Goal: Task Accomplishment & Management: Complete application form

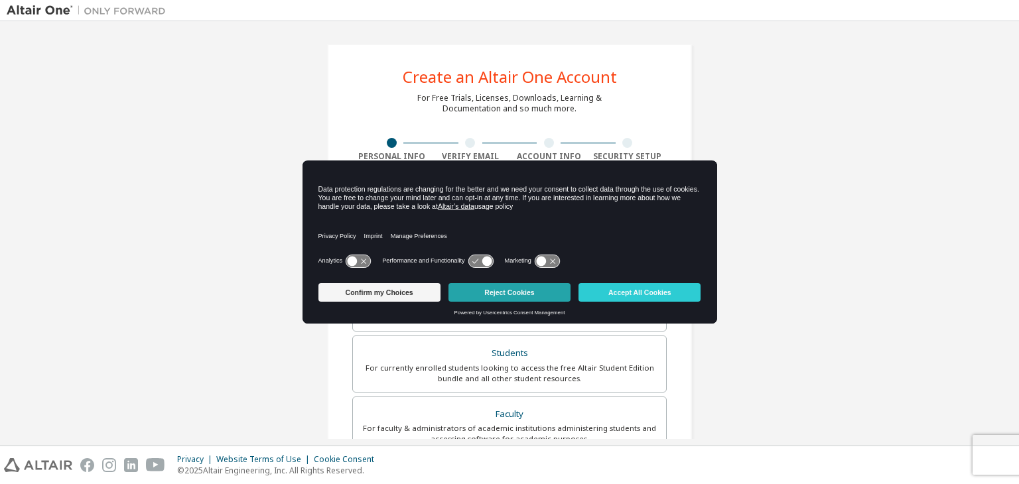
click at [500, 297] on button "Reject Cookies" at bounding box center [510, 292] width 122 height 19
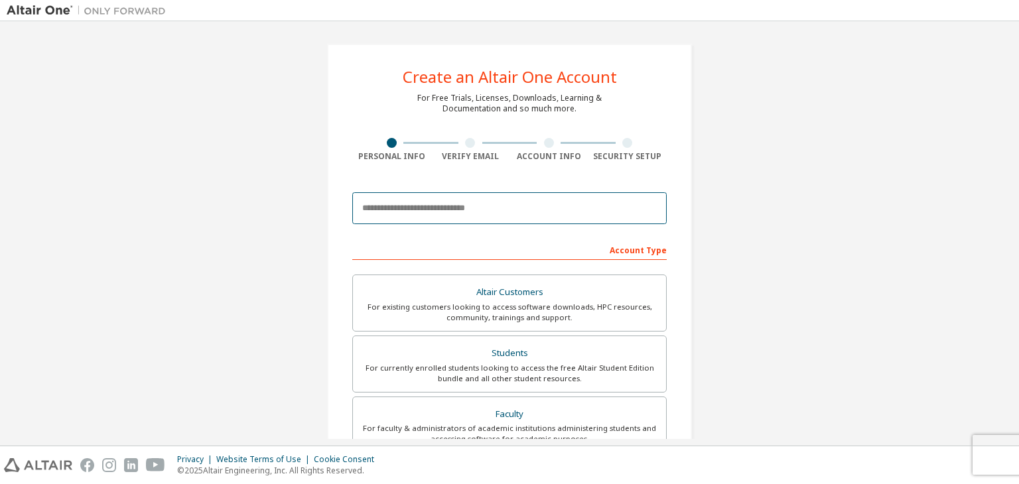
click at [433, 213] on input "email" at bounding box center [509, 208] width 315 height 32
type input "**********"
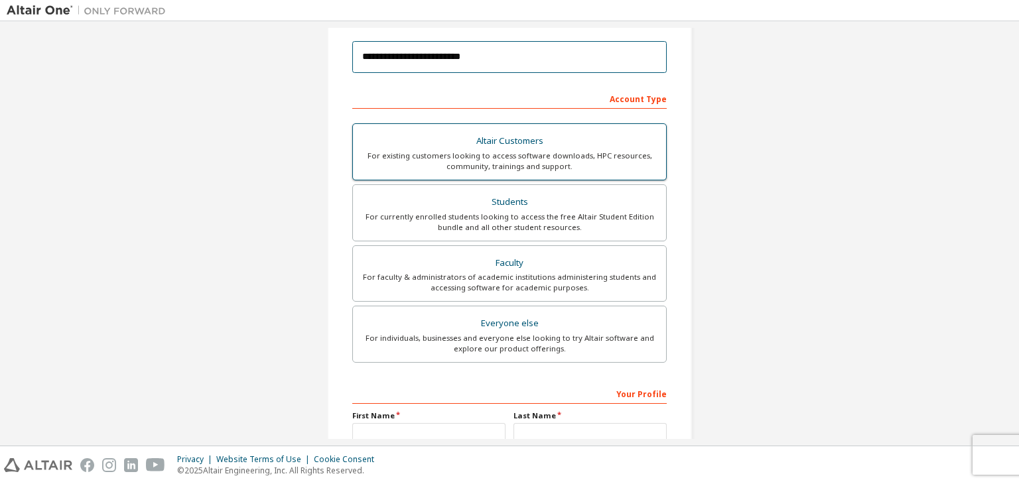
scroll to position [151, 0]
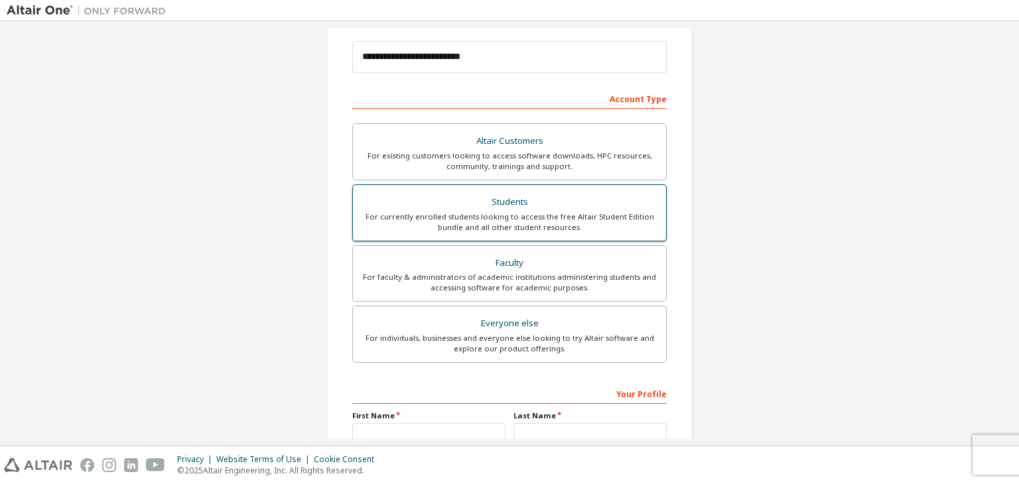
click at [565, 218] on div "For currently enrolled students looking to access the free Altair Student Editi…" at bounding box center [509, 222] width 297 height 21
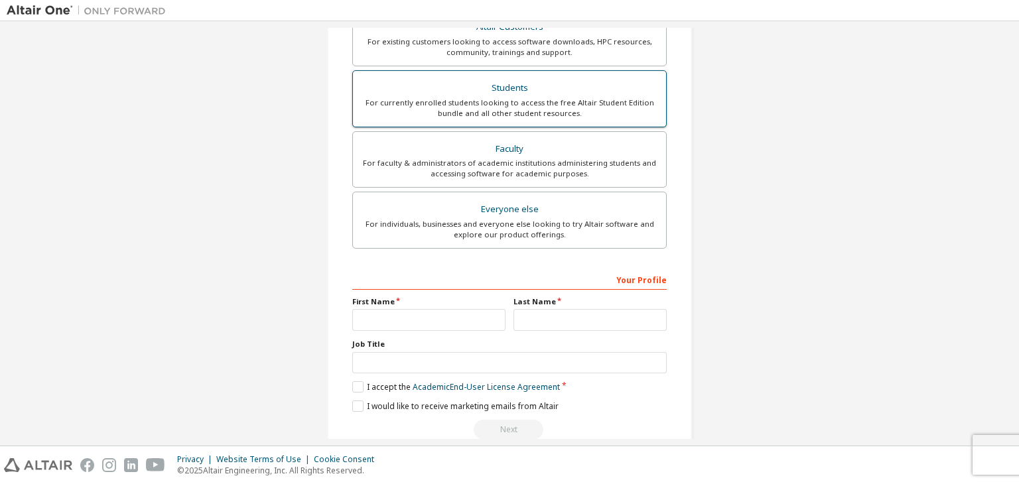
scroll to position [289, 0]
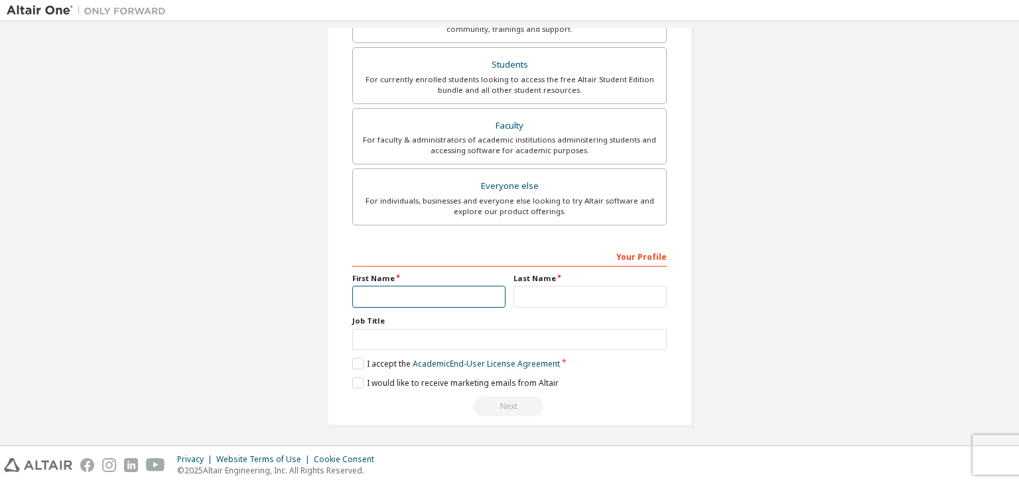
click at [459, 291] on input "text" at bounding box center [428, 297] width 153 height 22
type input "******"
type input "**********"
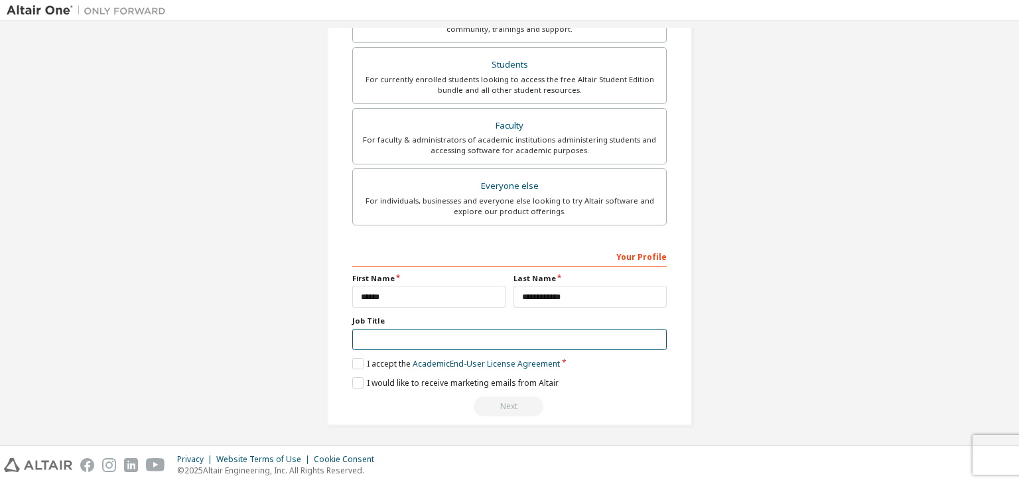
click at [401, 344] on input "text" at bounding box center [509, 340] width 315 height 22
click at [358, 358] on label "I accept the Academic End-User License Agreement" at bounding box center [456, 363] width 208 height 11
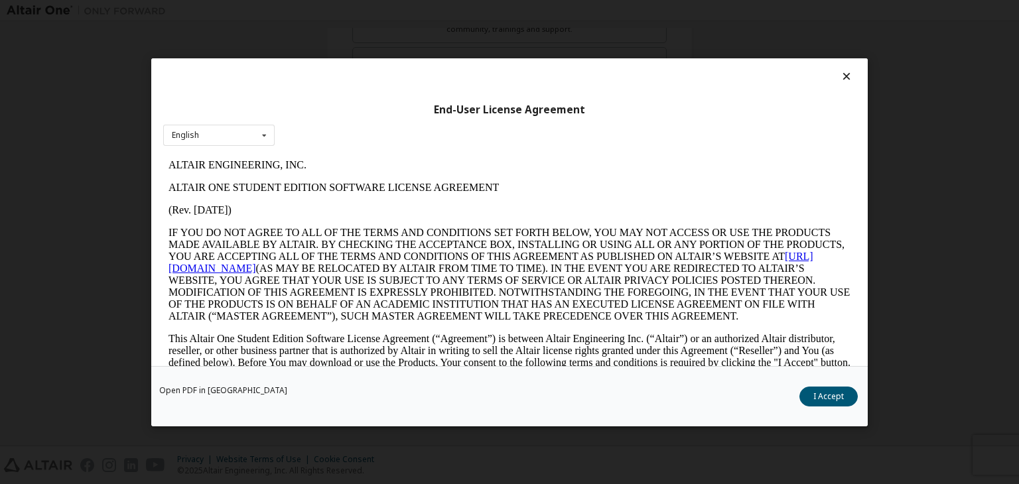
scroll to position [0, 0]
click at [828, 404] on button "I Accept" at bounding box center [829, 397] width 58 height 20
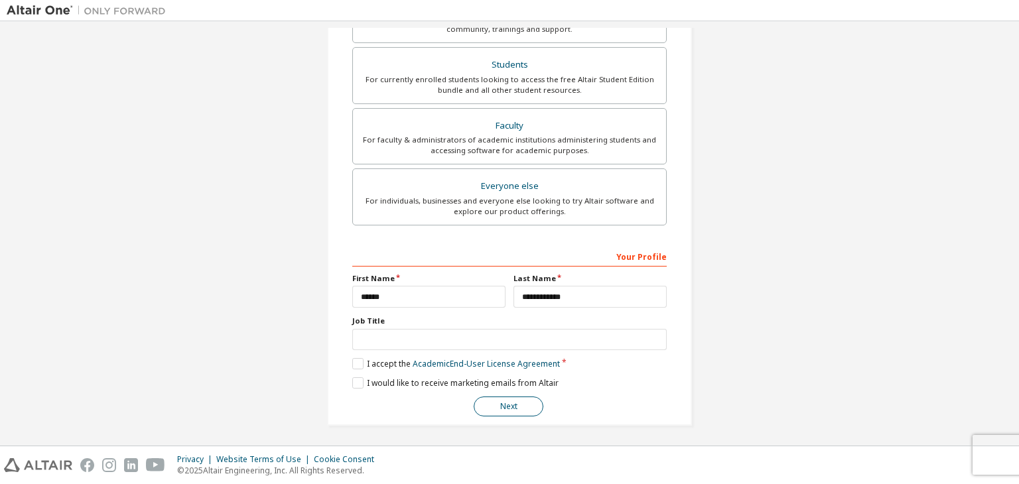
click at [500, 399] on button "Next" at bounding box center [509, 407] width 70 height 20
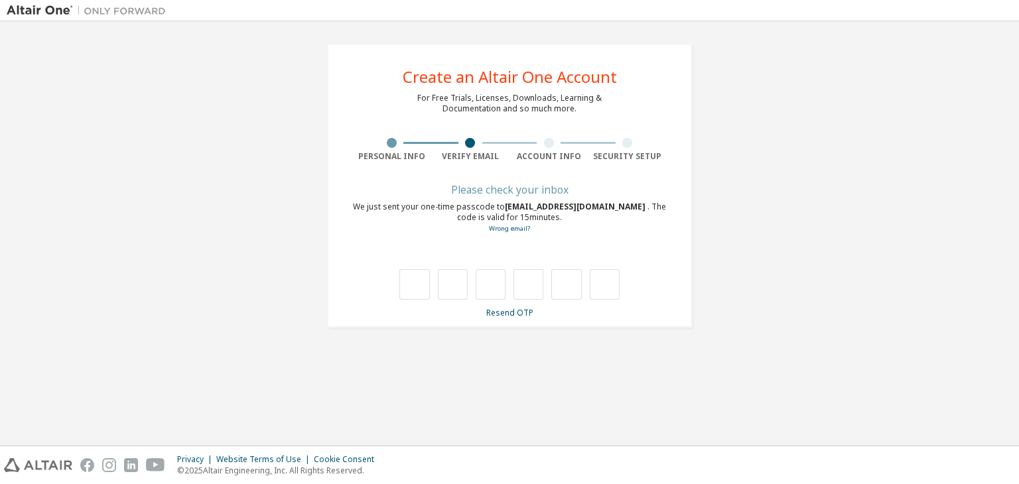
type input "*"
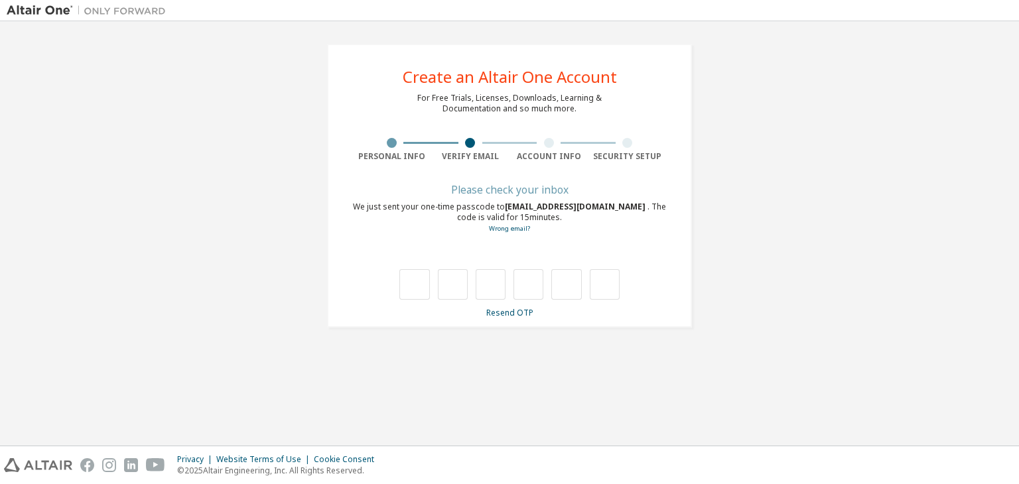
type input "*"
